Goal: Task Accomplishment & Management: Use online tool/utility

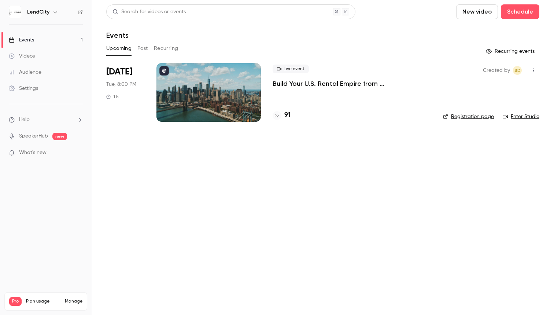
click at [303, 85] on p "Build Your U.S. Rental Empire from [GEOGRAPHIC_DATA]: No Headaches, Step-by-Step" at bounding box center [352, 83] width 159 height 9
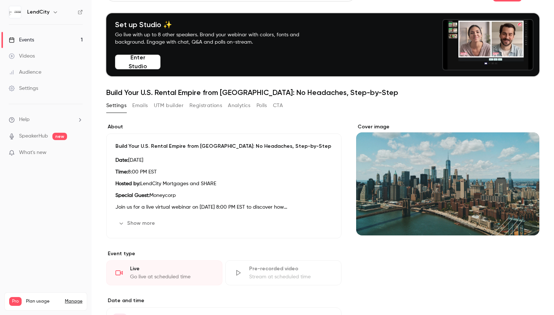
scroll to position [30, 0]
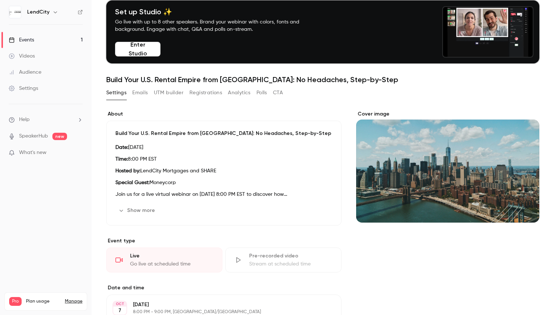
click at [210, 93] on button "Registrations" at bounding box center [206, 93] width 33 height 12
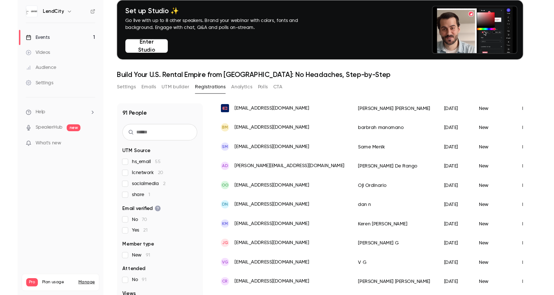
scroll to position [855, 0]
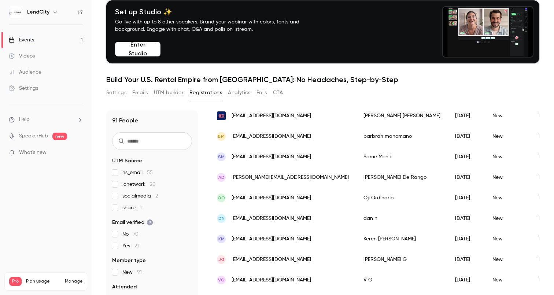
click at [121, 93] on button "Settings" at bounding box center [116, 93] width 20 height 12
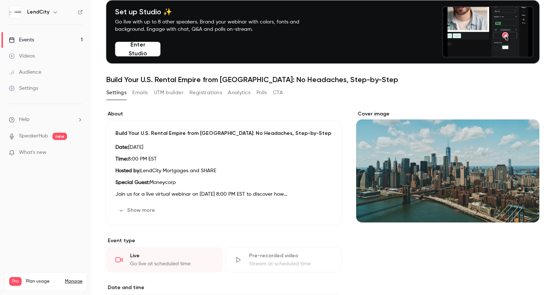
click at [173, 93] on button "UTM builder" at bounding box center [169, 93] width 30 height 12
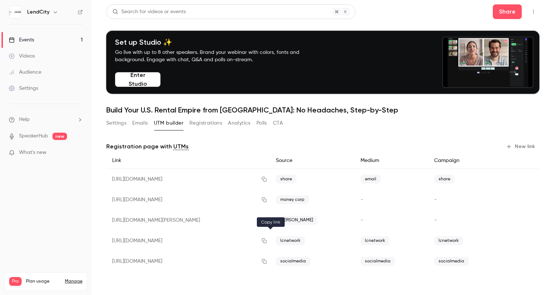
click at [270, 241] on button "button" at bounding box center [265, 241] width 12 height 12
